Goal: Task Accomplishment & Management: Manage account settings

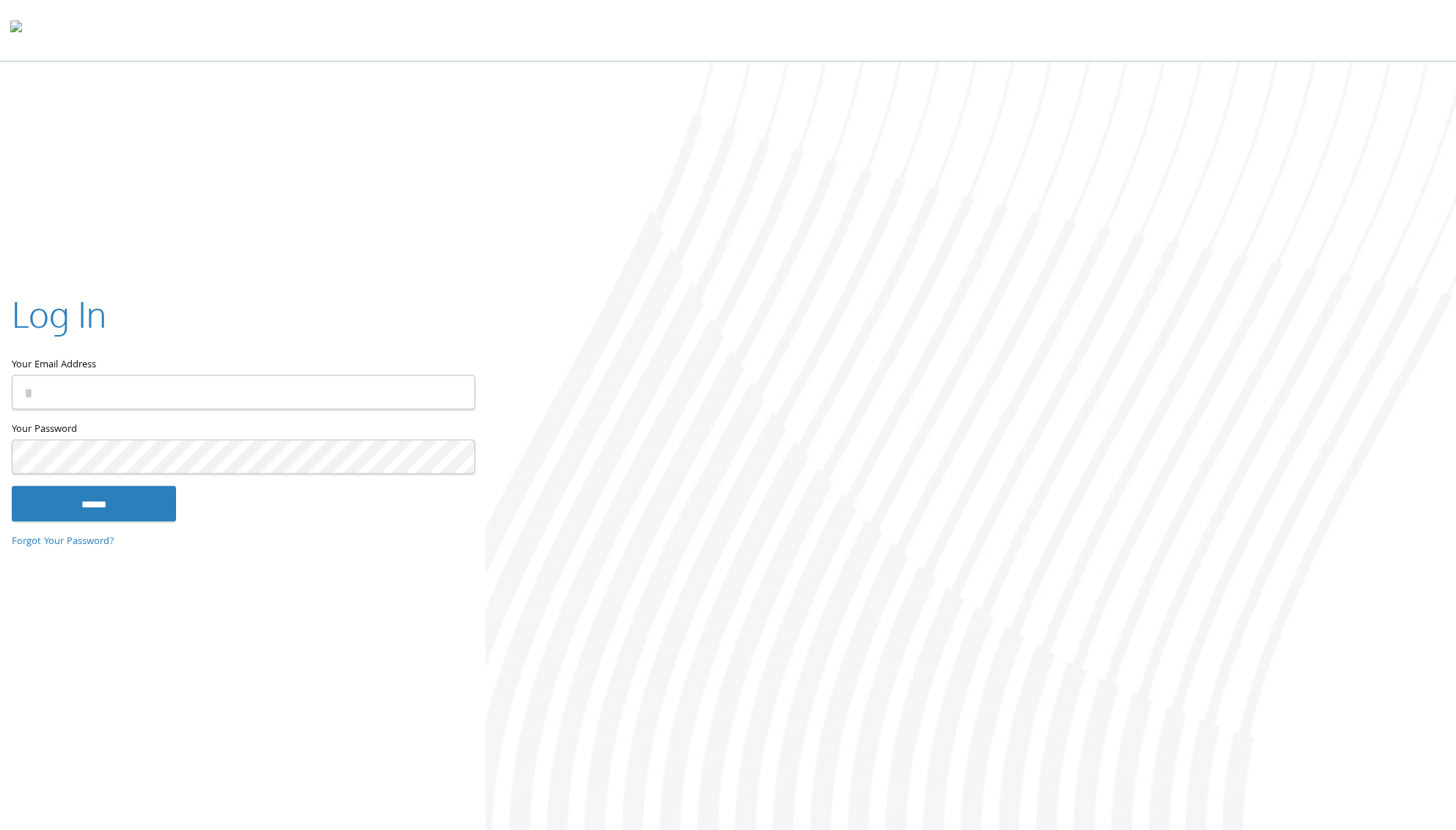
type input "**********"
click at [90, 509] on input "******" at bounding box center [94, 504] width 164 height 35
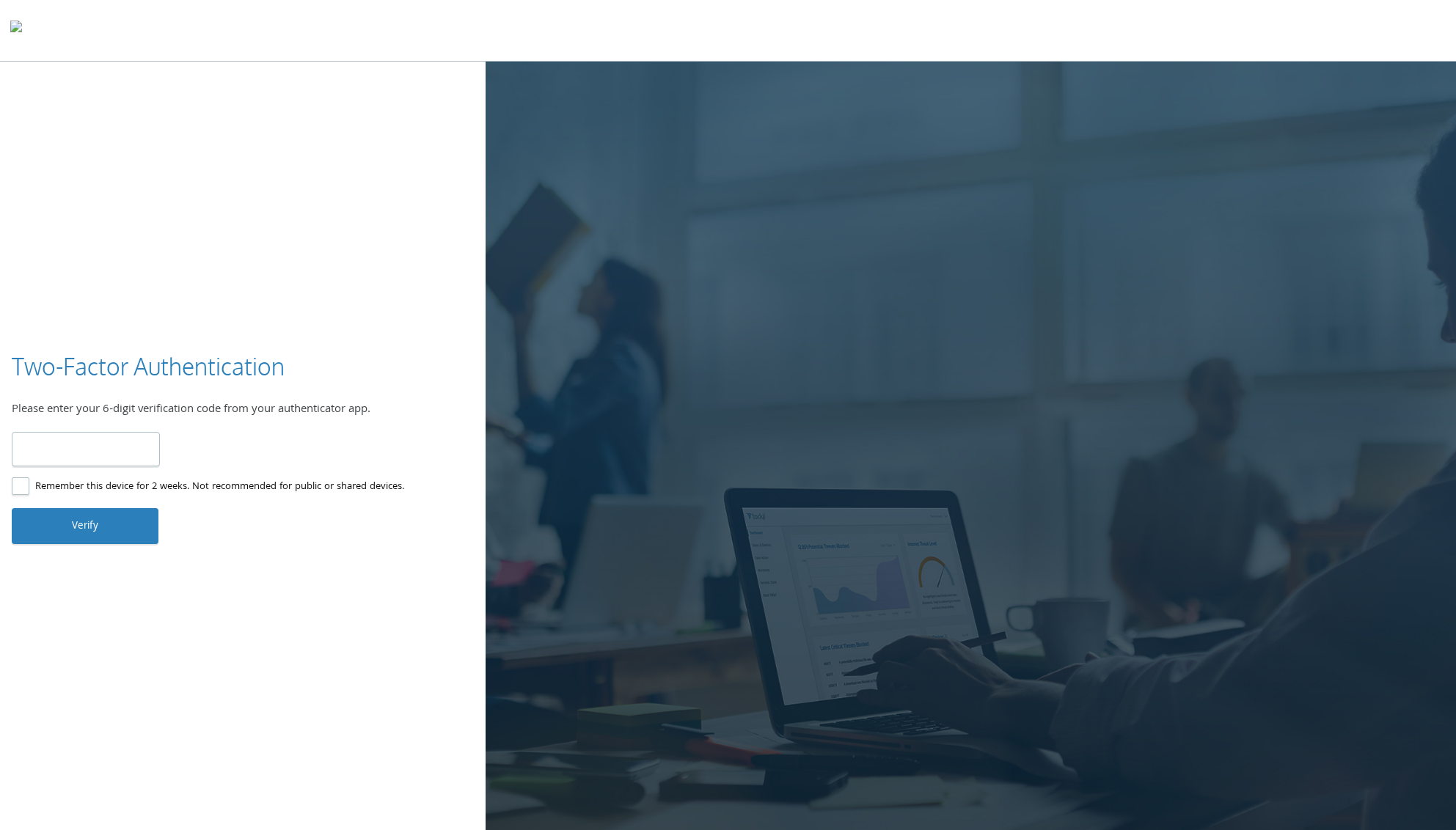
type input "******"
